Goal: Task Accomplishment & Management: Use online tool/utility

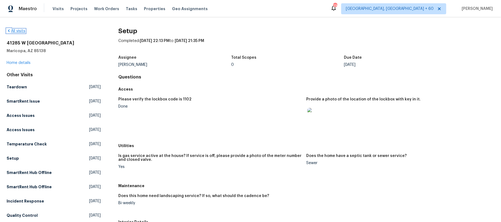
click at [10, 32] on icon at bounding box center [9, 31] width 4 height 4
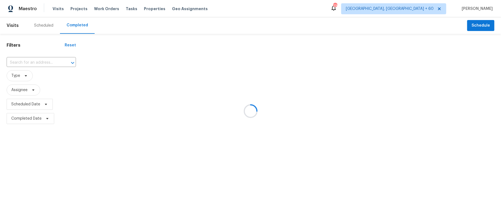
click at [28, 60] on div at bounding box center [250, 111] width 501 height 222
click at [22, 61] on div at bounding box center [250, 111] width 501 height 222
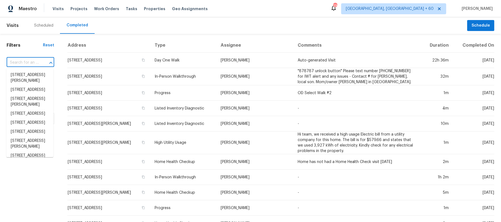
click at [11, 61] on input "text" at bounding box center [23, 63] width 32 height 9
paste input "[STREET_ADDRESS][PERSON_NAME]"
type input "[STREET_ADDRESS][PERSON_NAME]"
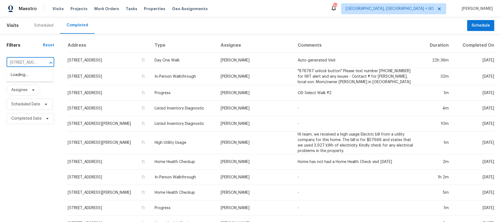
scroll to position [0, 35]
click at [28, 81] on li "[STREET_ADDRESS][PERSON_NAME]" at bounding box center [29, 78] width 47 height 15
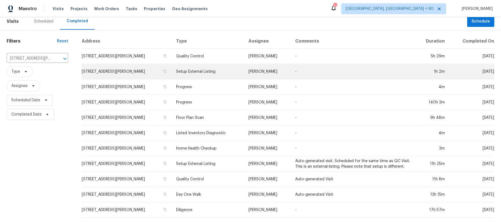
scroll to position [9, 0]
